Goal: Find specific page/section: Find specific page/section

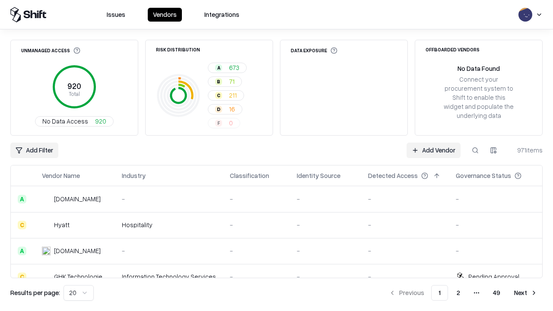
click at [277, 156] on div "Add Filter Add Vendor 971 items" at bounding box center [276, 151] width 532 height 16
click at [34, 150] on html "Issues Vendors Integrations Unmanaged Access 920 Total No Data Access 920 Risk …" at bounding box center [276, 155] width 553 height 311
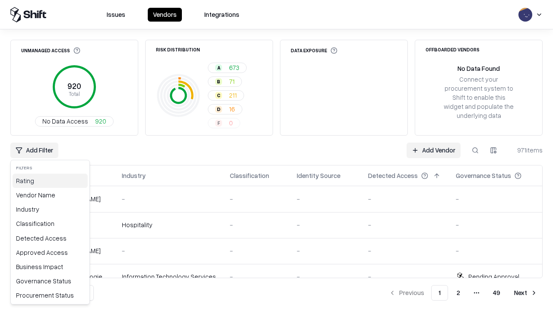
click at [50, 181] on div "Rating" at bounding box center [50, 181] width 75 height 14
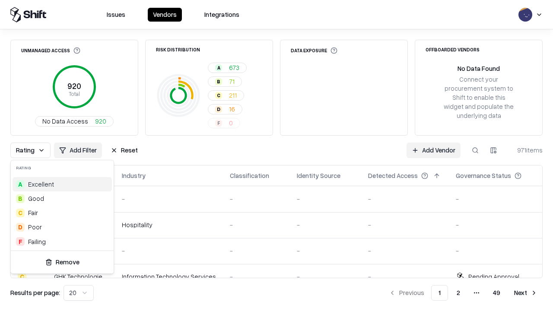
click at [277, 156] on html "Issues Vendors Integrations Unmanaged Access 920 Total No Data Access 920 Risk …" at bounding box center [276, 155] width 553 height 311
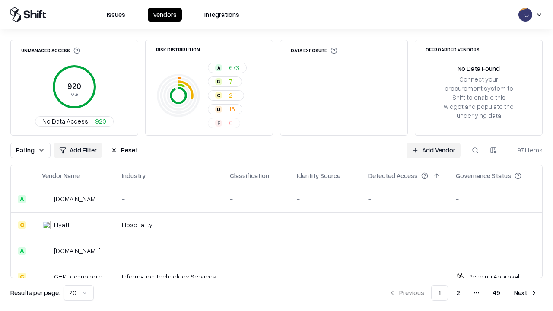
click at [277, 156] on div "Rating Add Filter Reset Add Vendor 971 items" at bounding box center [276, 151] width 532 height 16
click at [124, 150] on button "Reset" at bounding box center [124, 151] width 38 height 16
click at [277, 156] on div "Add Filter Add Vendor 971 items" at bounding box center [276, 151] width 532 height 16
click at [34, 150] on html "Issues Vendors Integrations Unmanaged Access 920 Total No Data Access 920 Risk …" at bounding box center [276, 155] width 553 height 311
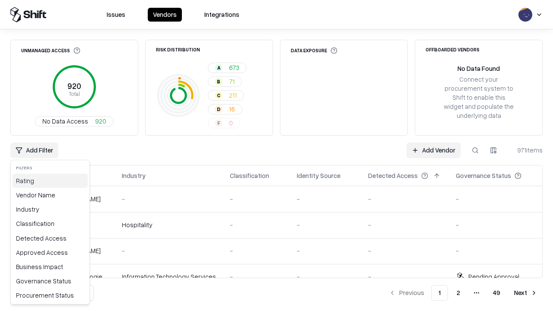
click at [50, 181] on div "Rating" at bounding box center [50, 181] width 75 height 14
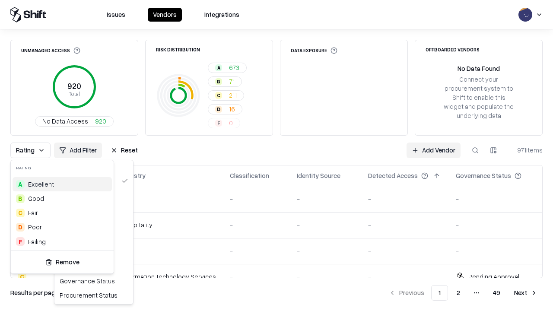
click at [62, 184] on div "A Excellent" at bounding box center [62, 184] width 99 height 14
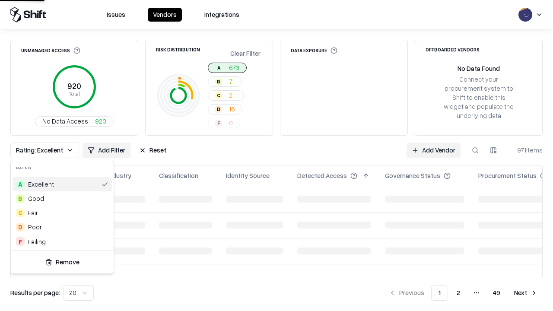
click at [277, 156] on html "Issues Vendors Integrations Unmanaged Access 920 Total No Data Access 920 Risk …" at bounding box center [276, 155] width 553 height 311
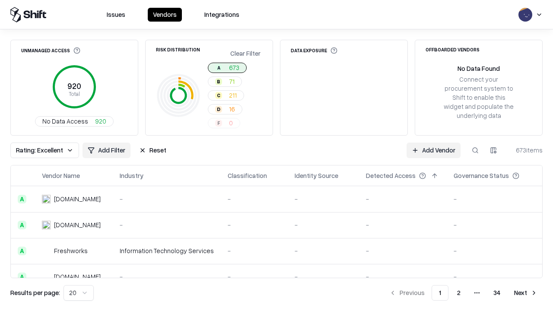
click at [277, 156] on div "Rating: Excellent Add Filter Reset Add Vendor 673 items" at bounding box center [276, 151] width 532 height 16
click at [153, 150] on button "Reset" at bounding box center [153, 151] width 38 height 16
click at [277, 156] on div "Add Filter Add Vendor 673 items" at bounding box center [276, 151] width 532 height 16
click at [34, 150] on html "Issues Vendors Integrations Unmanaged Access 920 Total No Data Access 920 Risk …" at bounding box center [276, 155] width 553 height 311
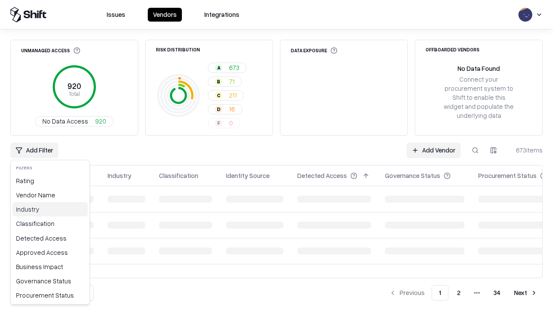
click at [50, 209] on div "Industry" at bounding box center [50, 209] width 75 height 14
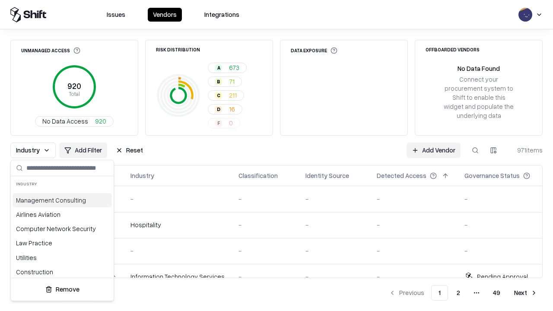
click at [277, 156] on html "Issues Vendors Integrations Unmanaged Access 920 Total No Data Access 920 Risk …" at bounding box center [276, 155] width 553 height 311
click at [277, 156] on div "Industry Add Filter Reset Add Vendor 971 items" at bounding box center [276, 151] width 532 height 16
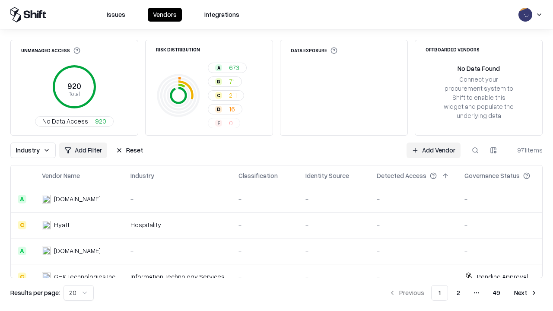
click at [129, 150] on button "Reset" at bounding box center [130, 151] width 38 height 16
